Goal: Transaction & Acquisition: Book appointment/travel/reservation

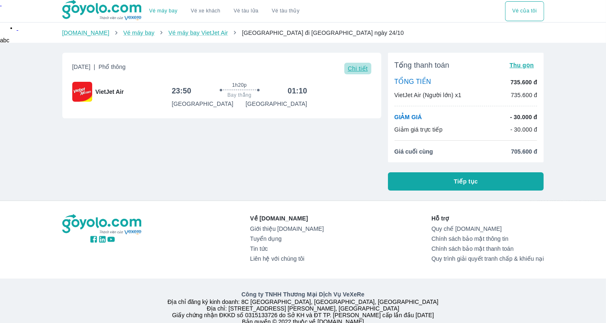
click at [357, 70] on span "Chi tiết" at bounding box center [358, 68] width 20 height 7
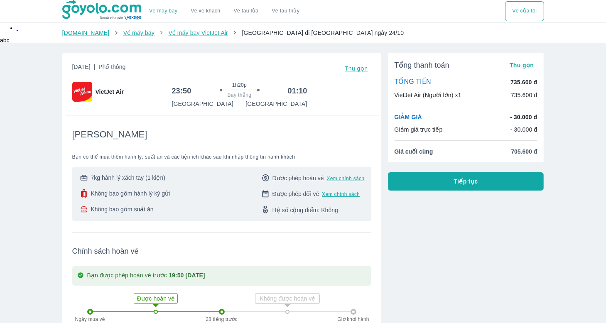
click at [174, 11] on link "Vé máy bay" at bounding box center [163, 11] width 28 height 6
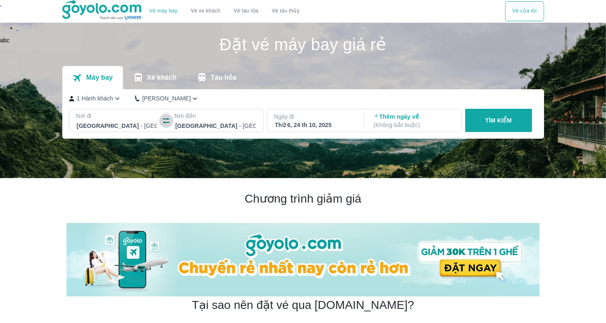
click at [168, 121] on icon "button" at bounding box center [166, 121] width 8 height 8
click at [336, 120] on p "Ngày đi" at bounding box center [315, 117] width 82 height 8
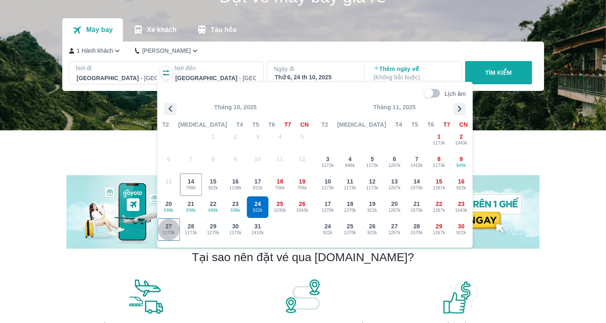
click at [171, 228] on span "27" at bounding box center [168, 226] width 7 height 8
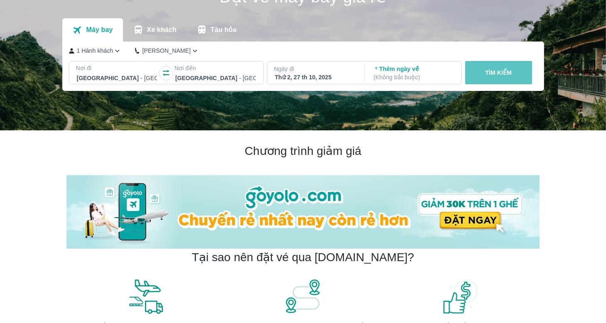
click at [484, 76] on button "TÌM KIẾM" at bounding box center [498, 72] width 67 height 23
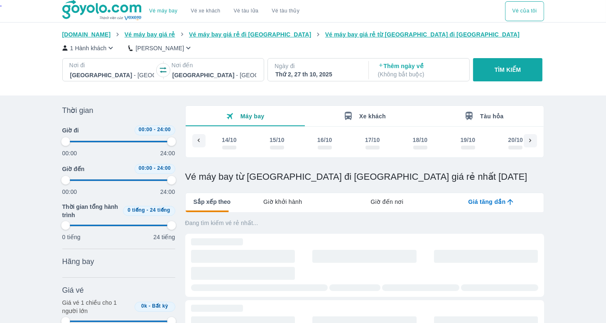
scroll to position [0, 379]
type input "97.9166666666667"
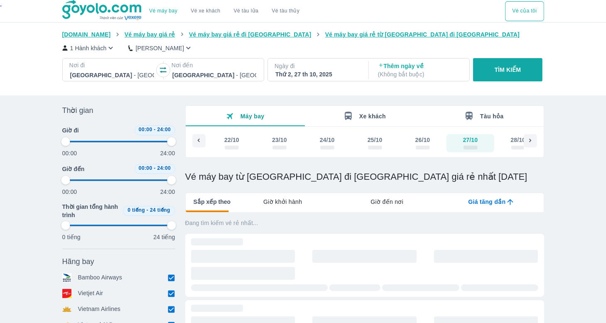
type input "97.9166666666667"
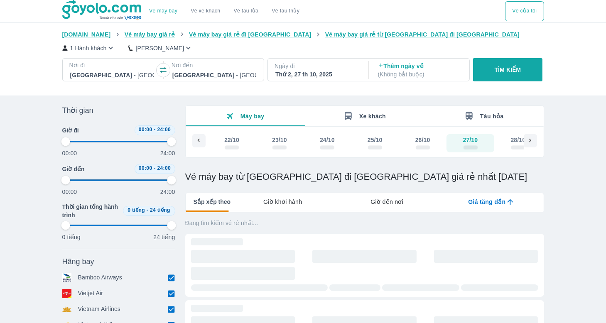
type input "97.9166666666667"
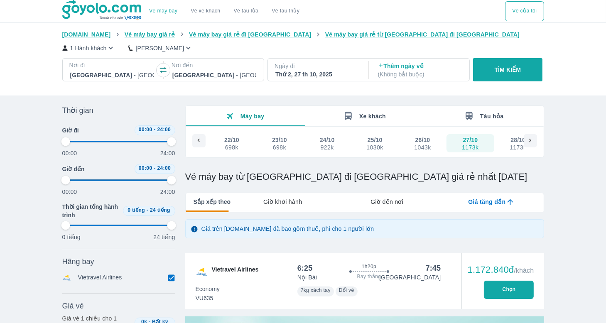
type input "97.9166666666667"
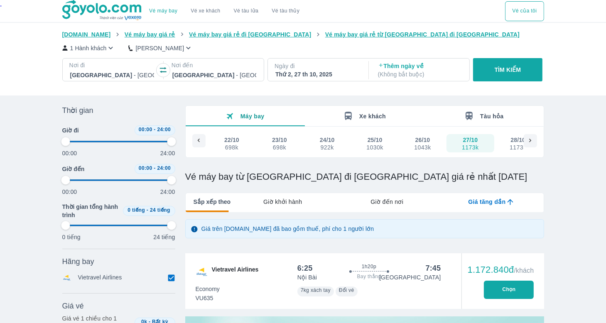
type input "97.9166666666667"
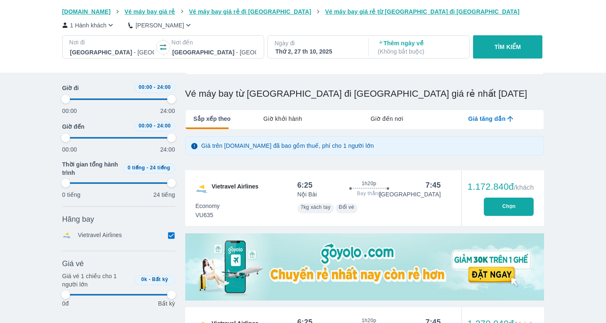
type input "97.9166666666667"
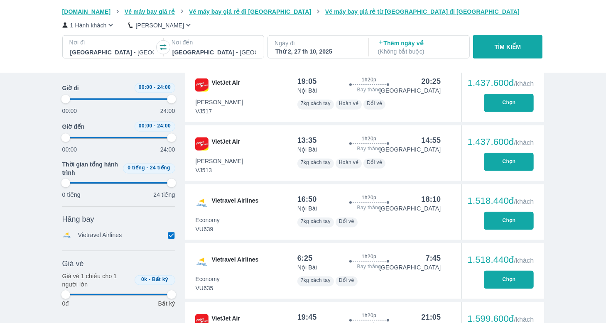
type input "97.9166666666667"
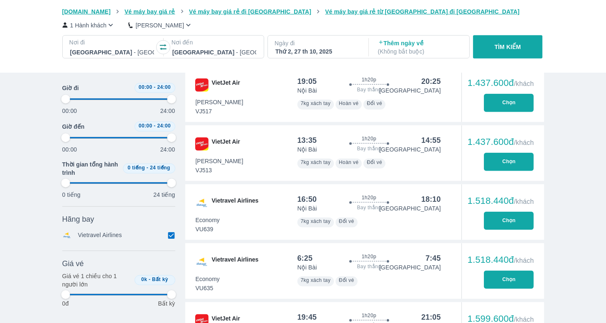
type input "97.9166666666667"
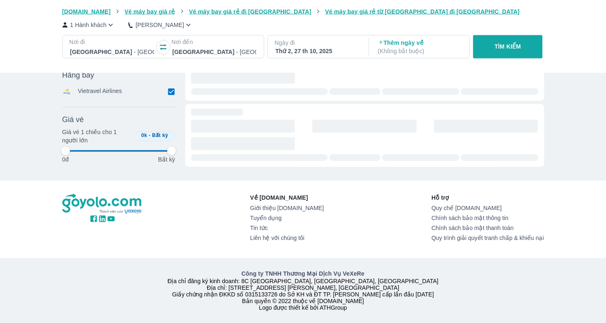
type input "97.9166666666667"
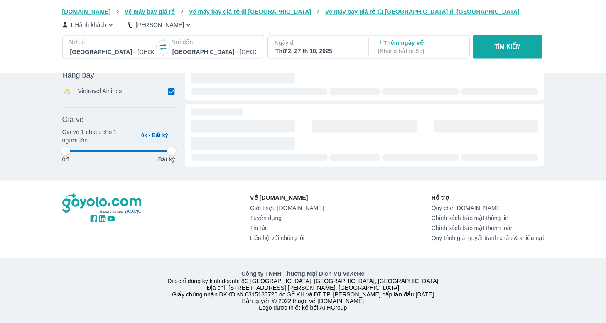
type input "97.9166666666667"
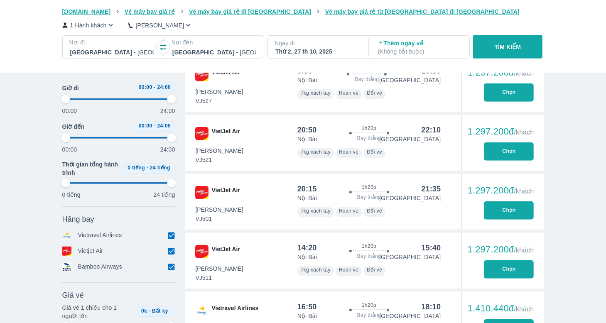
scroll to position [13, 0]
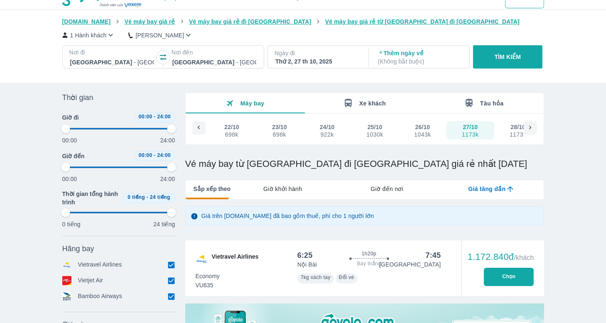
type input "97.9166666666667"
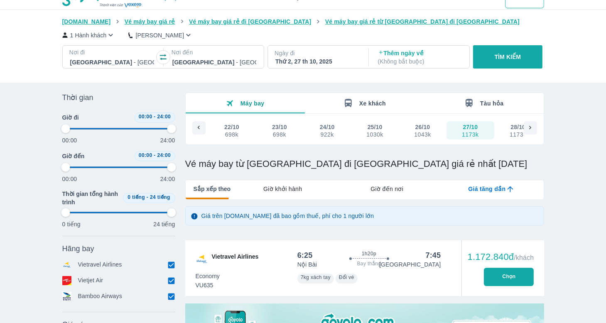
type input "97.9166666666667"
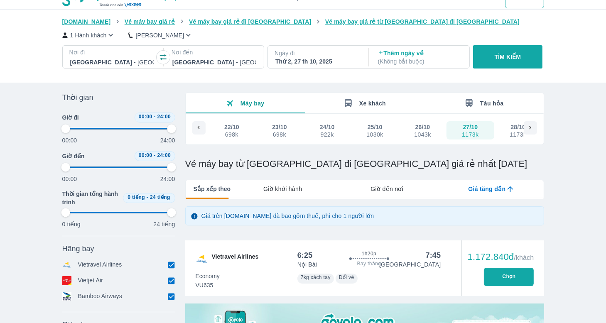
type input "97.9166666666667"
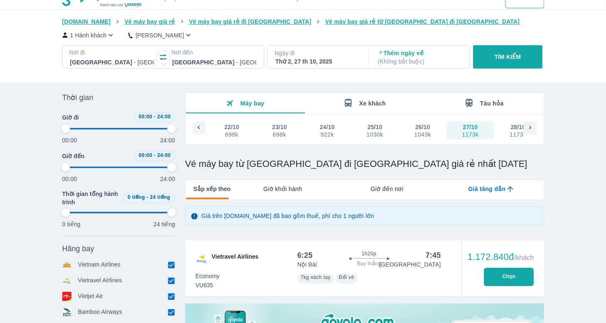
type input "97.9166666666667"
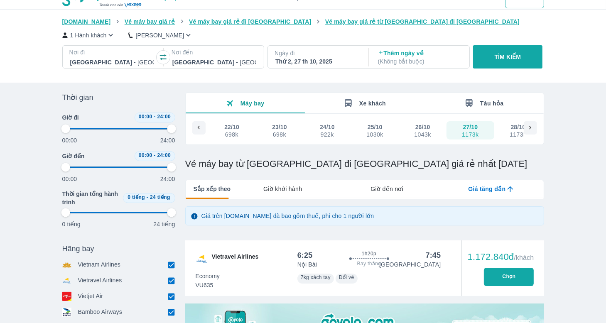
type input "97.9166666666667"
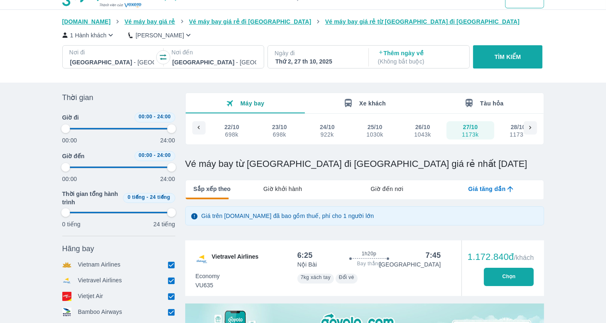
type input "97.9166666666667"
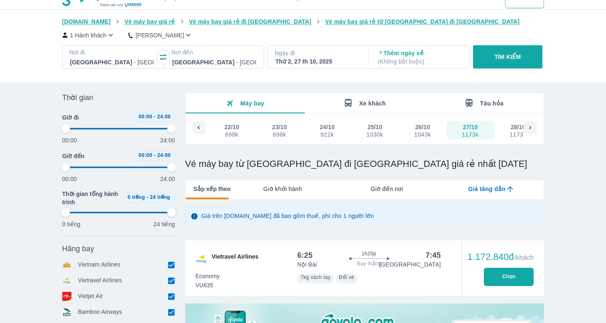
type input "97.9166666666667"
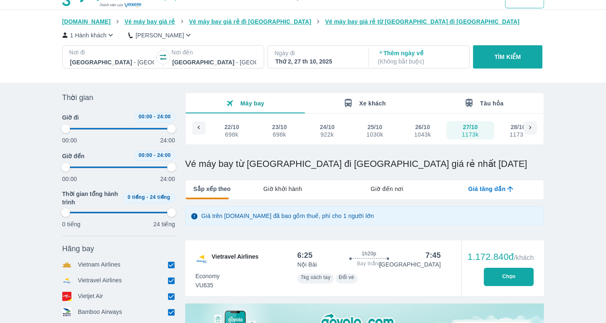
type input "97.9166666666667"
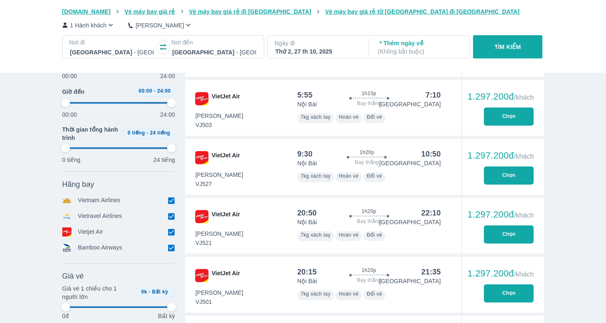
type input "97.9166666666667"
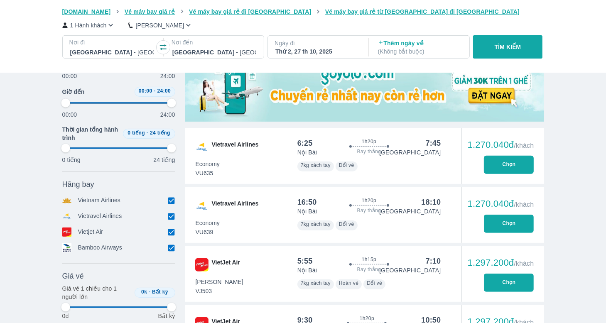
type input "97.9166666666667"
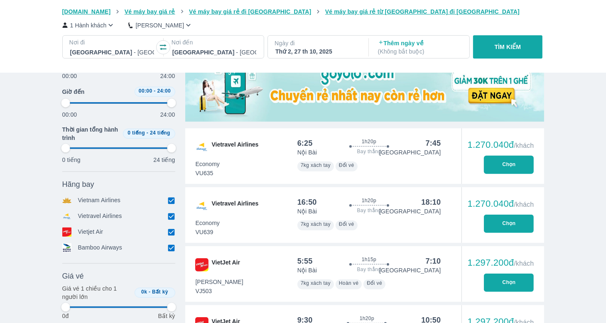
type input "97.9166666666667"
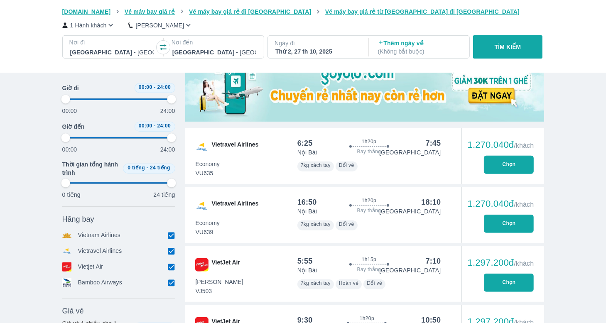
type input "97.9166666666667"
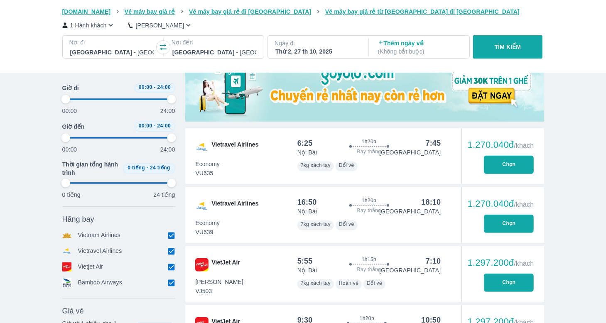
type input "97.9166666666667"
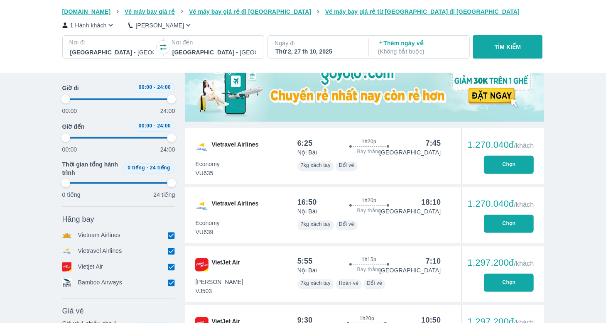
type input "97.9166666666667"
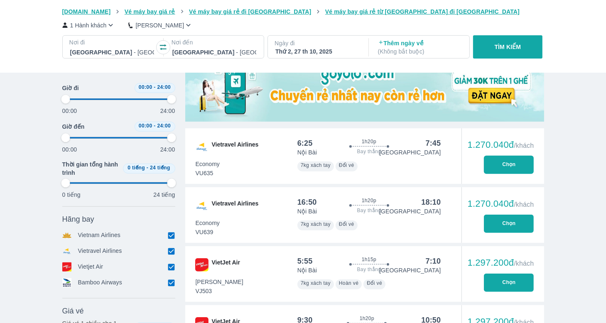
type input "97.9166666666667"
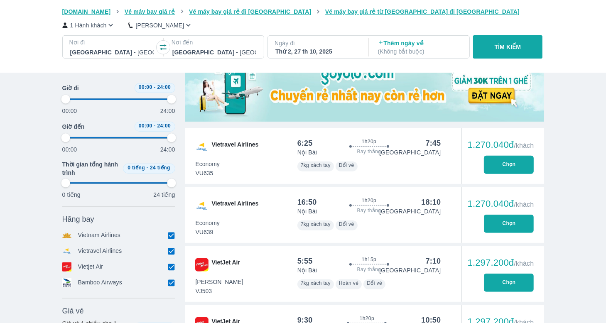
type input "97.9166666666667"
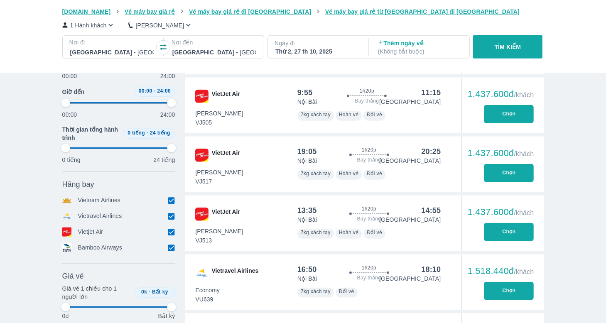
type input "97.9166666666667"
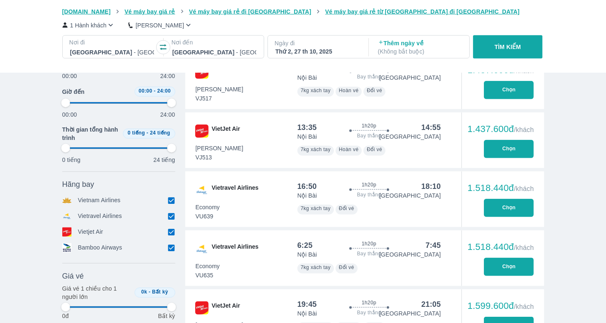
type input "97.9166666666667"
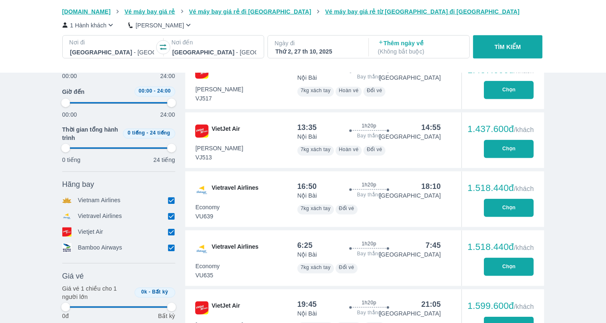
type input "97.9166666666667"
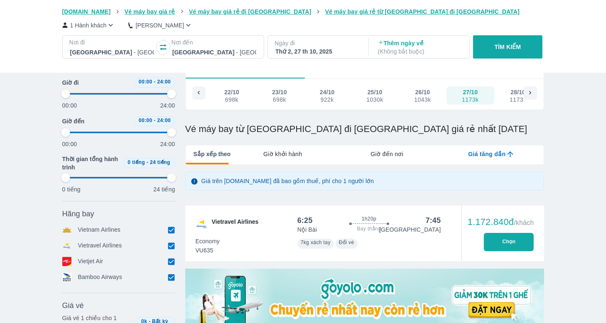
type input "97.9166666666667"
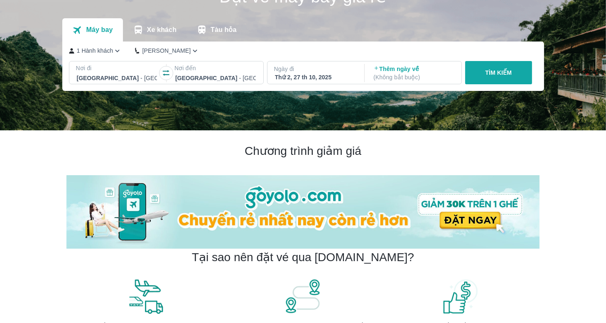
scroll to position [0, 0]
